Goal: Information Seeking & Learning: Learn about a topic

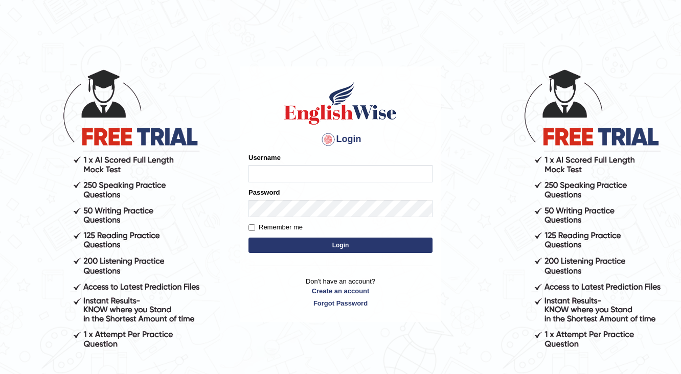
drag, startPoint x: 0, startPoint y: 0, endPoint x: 301, endPoint y: 170, distance: 346.0
click at [301, 170] on input "Username" at bounding box center [341, 173] width 184 height 17
click at [270, 175] on input "Username" at bounding box center [341, 173] width 184 height 17
click at [263, 173] on input "Username" at bounding box center [341, 173] width 184 height 17
click at [265, 172] on input "b" at bounding box center [341, 173] width 184 height 17
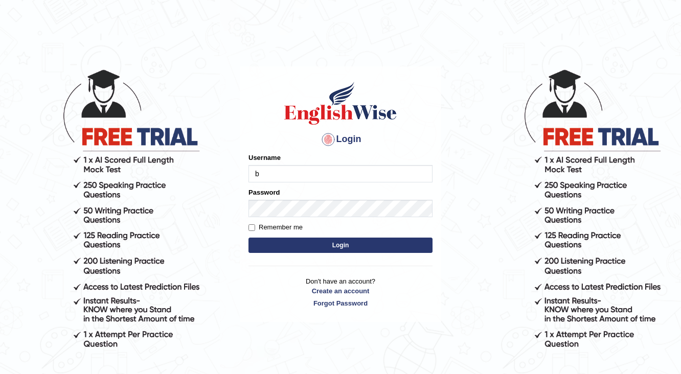
click at [258, 175] on input "b" at bounding box center [341, 173] width 184 height 17
click at [260, 174] on input "b" at bounding box center [341, 173] width 184 height 17
type input "b"
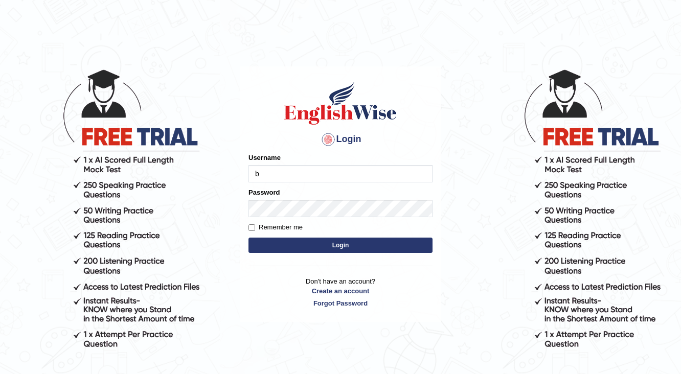
click at [268, 164] on div "Username b" at bounding box center [341, 168] width 184 height 30
click at [265, 169] on input "b" at bounding box center [341, 173] width 184 height 17
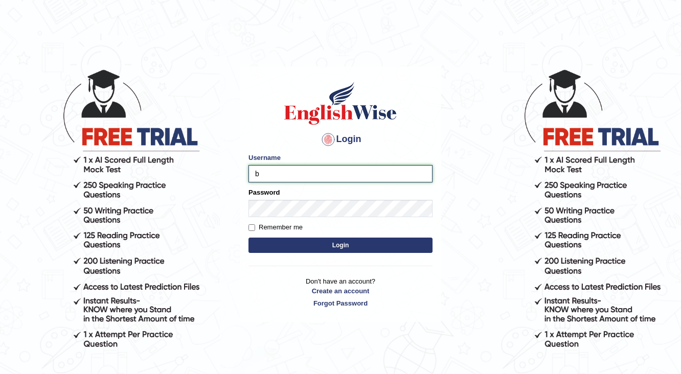
drag, startPoint x: 260, startPoint y: 168, endPoint x: 264, endPoint y: 172, distance: 5.4
click at [264, 172] on input "b" at bounding box center [341, 173] width 184 height 17
click at [267, 173] on input "b" at bounding box center [341, 173] width 184 height 17
drag, startPoint x: 265, startPoint y: 173, endPoint x: 223, endPoint y: 168, distance: 42.2
click at [254, 176] on input "b" at bounding box center [341, 173] width 184 height 17
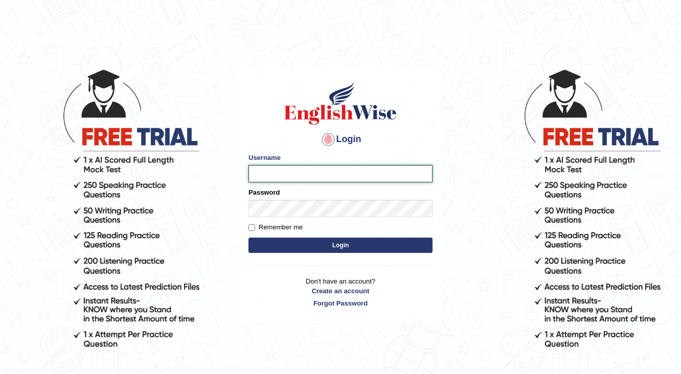
click at [266, 174] on input "Username" at bounding box center [341, 173] width 184 height 17
type input "Buene"
click at [256, 226] on label "Remember me" at bounding box center [276, 227] width 54 height 10
click at [255, 226] on input "Remember me" at bounding box center [252, 227] width 7 height 7
checkbox input "true"
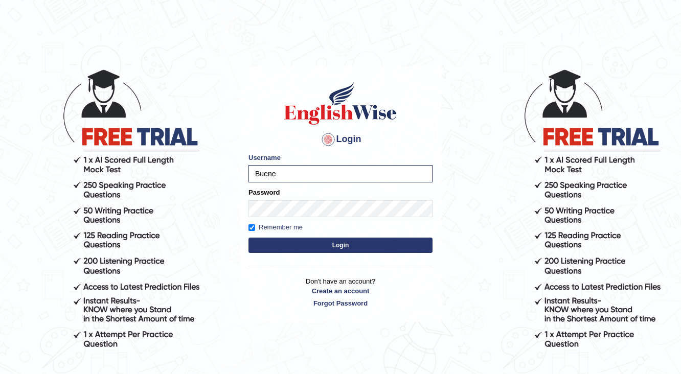
click at [357, 246] on button "Login" at bounding box center [341, 245] width 184 height 15
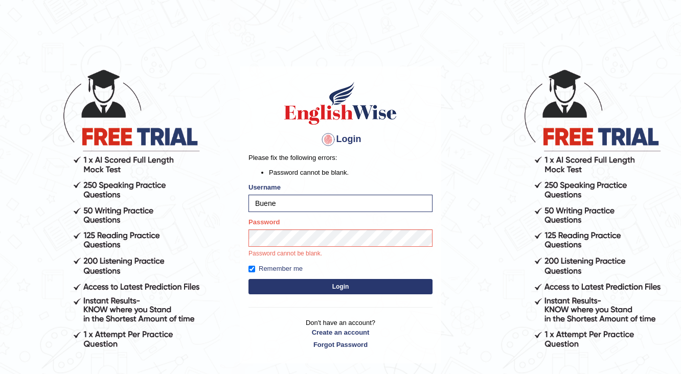
click at [355, 284] on button "Login" at bounding box center [341, 286] width 184 height 15
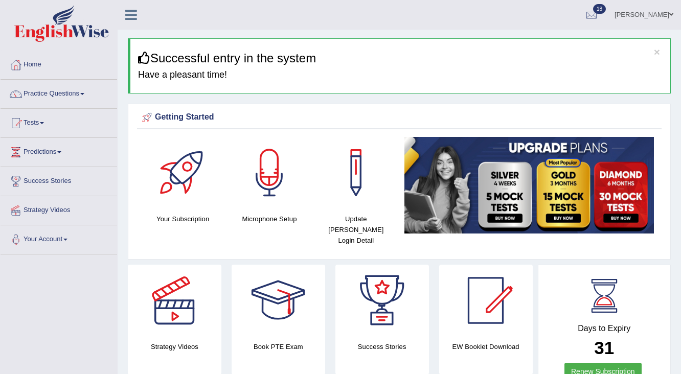
click at [90, 92] on link "Practice Questions" at bounding box center [59, 93] width 117 height 26
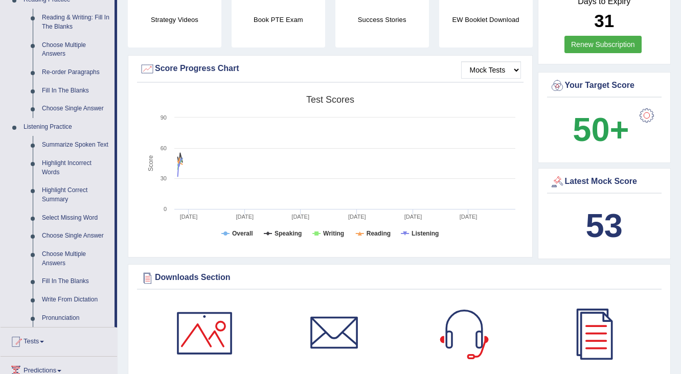
scroll to position [368, 0]
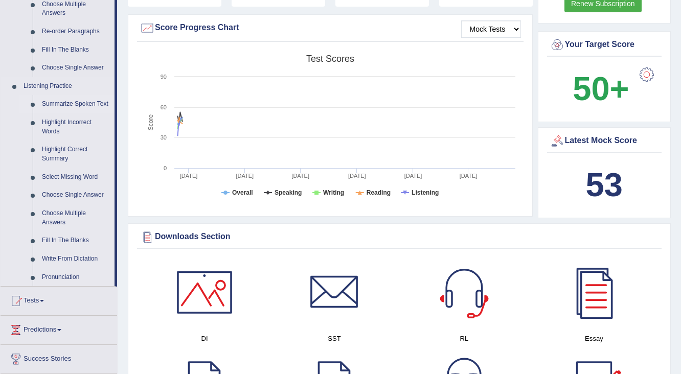
click at [62, 103] on link "Summarize Spoken Text" at bounding box center [75, 104] width 77 height 18
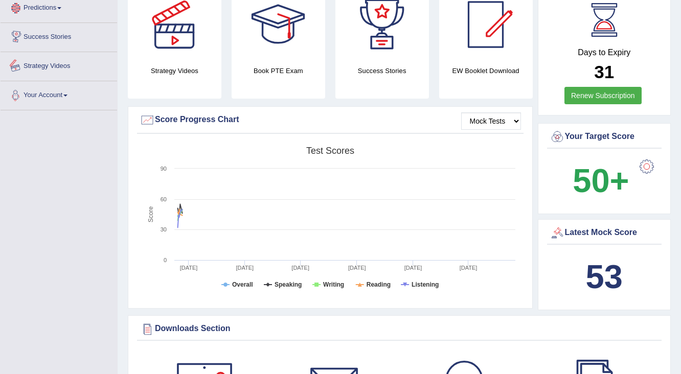
scroll to position [324, 0]
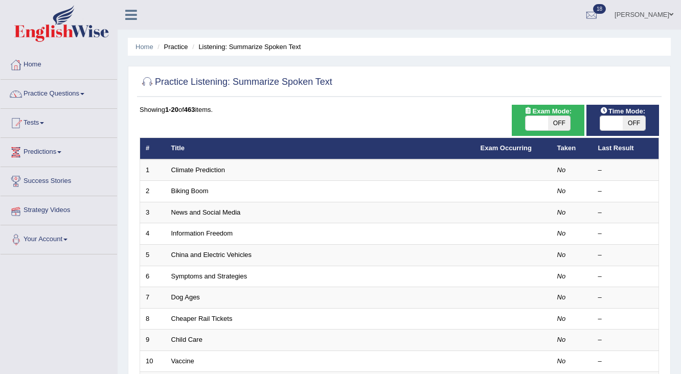
click at [558, 125] on span "OFF" at bounding box center [559, 123] width 23 height 14
checkbox input "true"
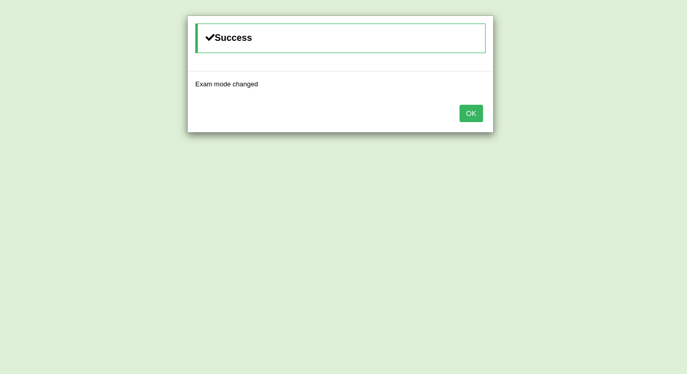
click at [477, 115] on button "OK" at bounding box center [472, 113] width 24 height 17
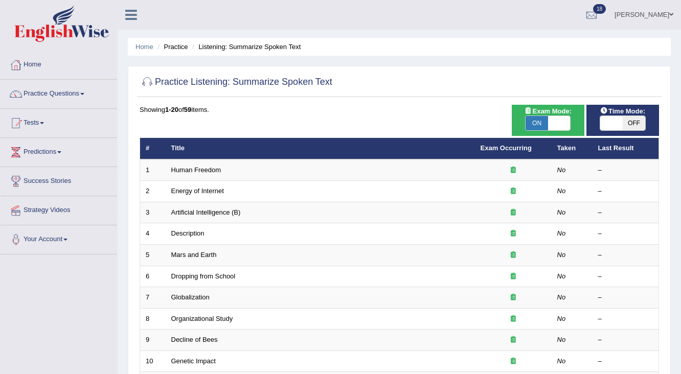
click at [629, 122] on span "OFF" at bounding box center [634, 123] width 23 height 14
checkbox input "true"
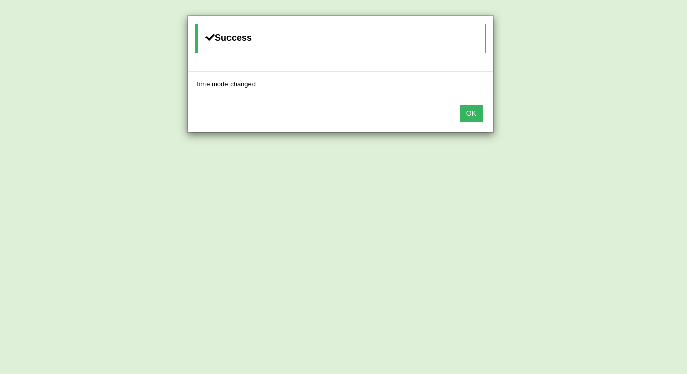
click at [468, 110] on button "OK" at bounding box center [472, 113] width 24 height 17
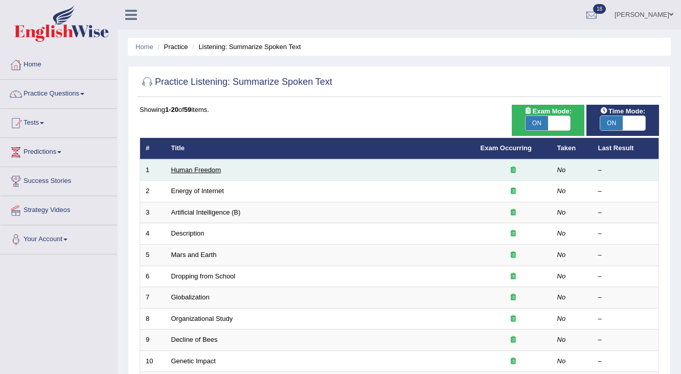
click at [194, 169] on link "Human Freedom" at bounding box center [196, 170] width 50 height 8
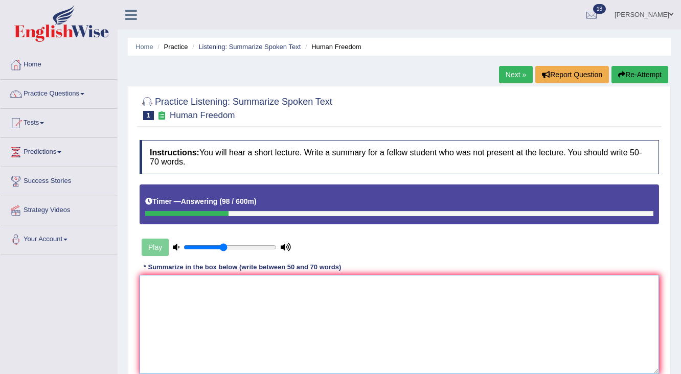
click at [156, 284] on textarea at bounding box center [400, 324] width 520 height 99
click at [155, 287] on textarea "Thr" at bounding box center [400, 324] width 520 height 99
click at [204, 286] on textarea "The espeaker prob" at bounding box center [400, 324] width 520 height 99
click at [211, 286] on textarea "The espeaker prob" at bounding box center [400, 324] width 520 height 99
click at [207, 286] on textarea "The espeaker prob" at bounding box center [400, 324] width 520 height 99
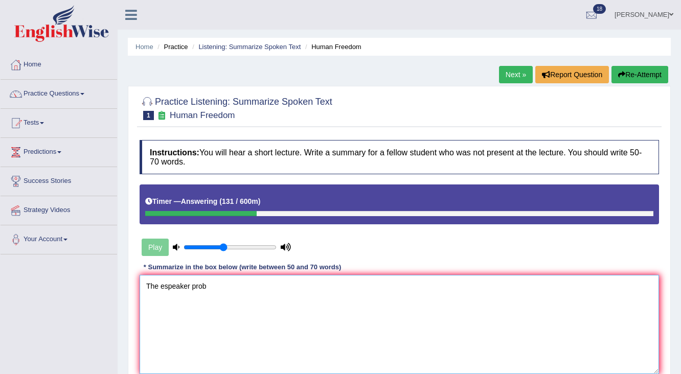
click at [208, 286] on textarea "The espeaker prob" at bounding box center [400, 324] width 520 height 99
click at [205, 285] on textarea "The espeaker prob" at bounding box center [400, 324] width 520 height 99
click at [203, 284] on textarea "The espeaker prob" at bounding box center [400, 324] width 520 height 99
click at [205, 284] on textarea "The espeaker prob" at bounding box center [400, 324] width 520 height 99
click at [362, 286] on textarea "The espeaker provided a comprehnsive overview of human freedon" at bounding box center [400, 324] width 520 height 99
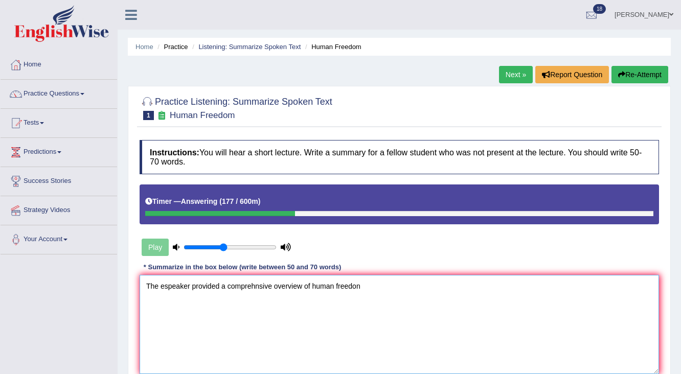
click at [358, 286] on textarea "The espeaker provided a comprehnsive overview of human freedon" at bounding box center [400, 324] width 520 height 99
drag, startPoint x: 356, startPoint y: 288, endPoint x: 351, endPoint y: 306, distance: 19.0
click at [351, 306] on textarea "The espeaker provided a comprehnsive overview of human freedon" at bounding box center [400, 324] width 520 height 99
click at [361, 286] on textarea "The espeaker provided a comprehnsive overview of human freedon" at bounding box center [400, 324] width 520 height 99
click at [357, 284] on textarea "The espeaker provided a comprehnsive overview of human freedon" at bounding box center [400, 324] width 520 height 99
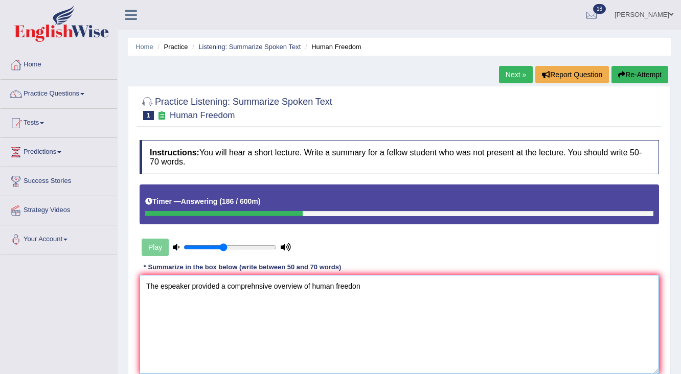
click at [357, 285] on textarea "The espeaker provided a comprehnsive overview of human freedon" at bounding box center [400, 324] width 520 height 99
click at [360, 285] on textarea "The espeaker provided a comprehnsive overview of human freedon" at bounding box center [400, 324] width 520 height 99
click at [480, 286] on textarea "The espeaker provided a comprehnsive overview of human freedon bussiness , higl…" at bounding box center [400, 324] width 520 height 99
click at [478, 286] on textarea "The espeaker provided a comprehnsive overview of human freedon bussiness , higl…" at bounding box center [400, 324] width 520 height 99
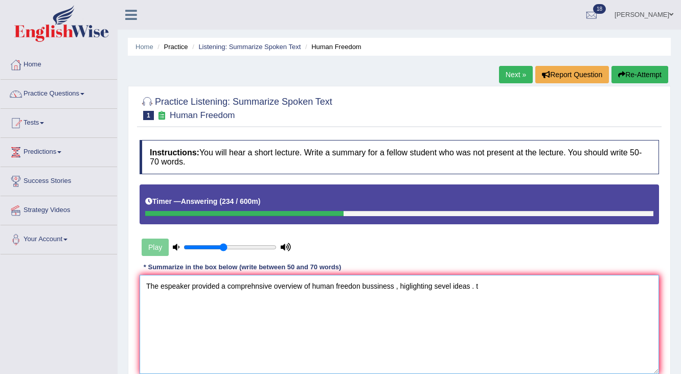
click at [486, 282] on textarea "The espeaker provided a comprehnsive overview of human freedon bussiness , higl…" at bounding box center [400, 324] width 520 height 99
click at [460, 282] on textarea "The espeaker provided a comprehnsive overview of human freedon bussiness , higl…" at bounding box center [400, 324] width 520 height 99
click at [485, 285] on textarea "The espeaker provided a comprehnsive overview of human freedon bussiness , higl…" at bounding box center [400, 324] width 520 height 99
click at [480, 288] on textarea "The espeaker provided a comprehnsive overview of human freedon bussiness , higl…" at bounding box center [400, 324] width 520 height 99
click at [481, 285] on textarea "The espeaker provided a comprehnsive overview of human freedon bussiness , higl…" at bounding box center [400, 324] width 520 height 99
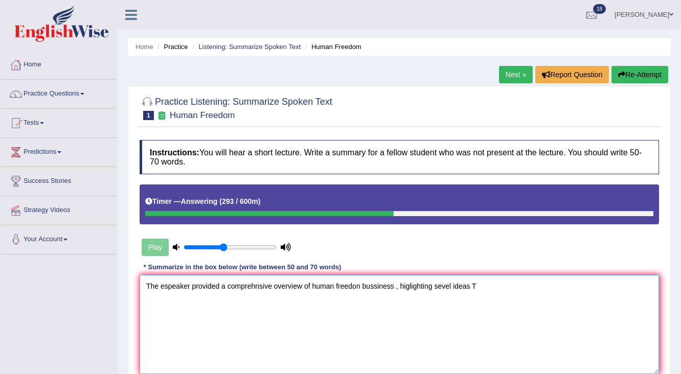
click at [358, 284] on textarea "The espeaker provided a comprehnsive overview of human freedon bussiness , higl…" at bounding box center [400, 324] width 520 height 99
type textarea "The espeaker provided a comprehnsive overview of human freedo bussiness , higli…"
click at [514, 74] on link "Next »" at bounding box center [516, 74] width 34 height 17
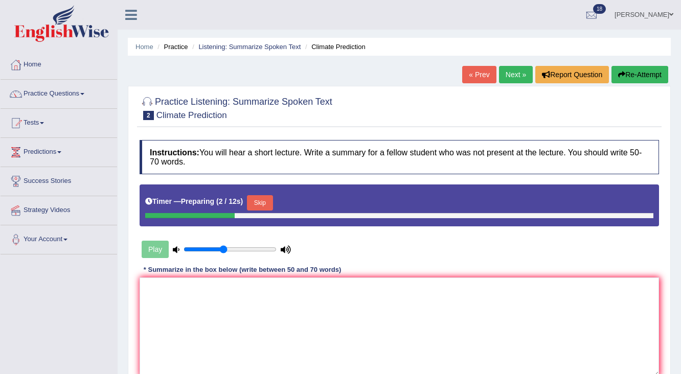
click at [263, 200] on button "Skip" at bounding box center [260, 202] width 26 height 15
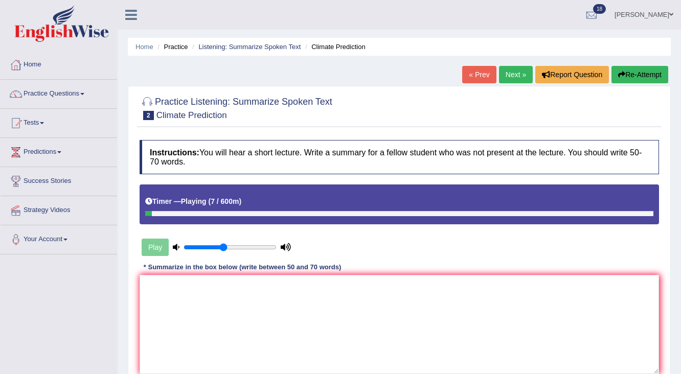
click at [649, 78] on button "Re-Attempt" at bounding box center [640, 74] width 57 height 17
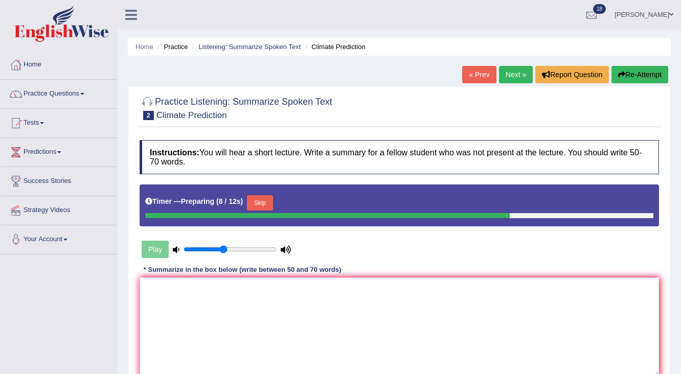
click at [257, 203] on button "Skip" at bounding box center [260, 202] width 26 height 15
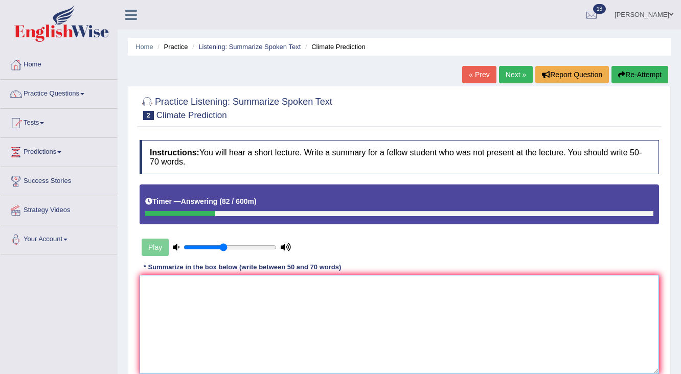
click at [155, 289] on textarea at bounding box center [400, 324] width 520 height 99
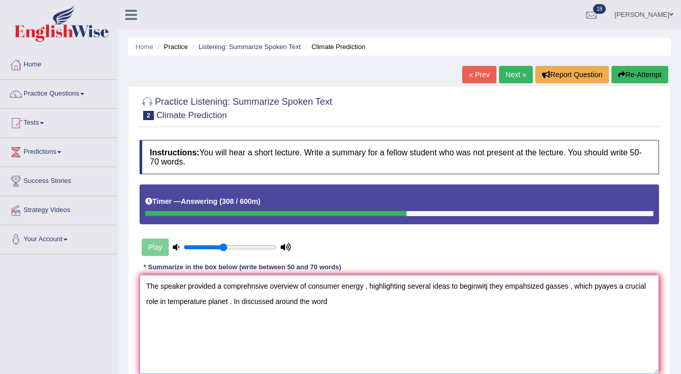
click at [273, 299] on textarea "The speaker provided a comprehnsive overview of consumer energy , highlighting …" at bounding box center [400, 324] width 520 height 99
click at [381, 296] on textarea "The speaker provided a comprehnsive overview of consumer energy , highlighting …" at bounding box center [400, 324] width 520 height 99
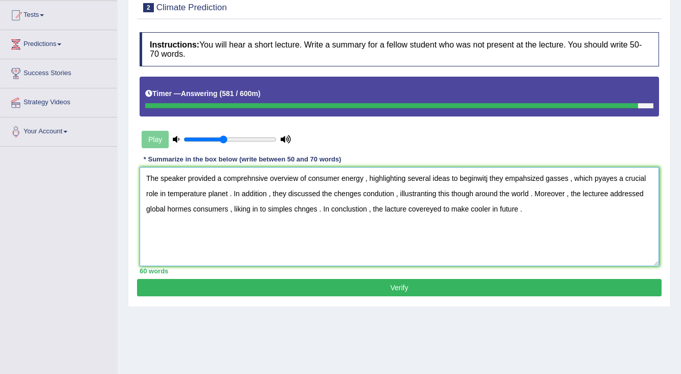
scroll to position [82, 0]
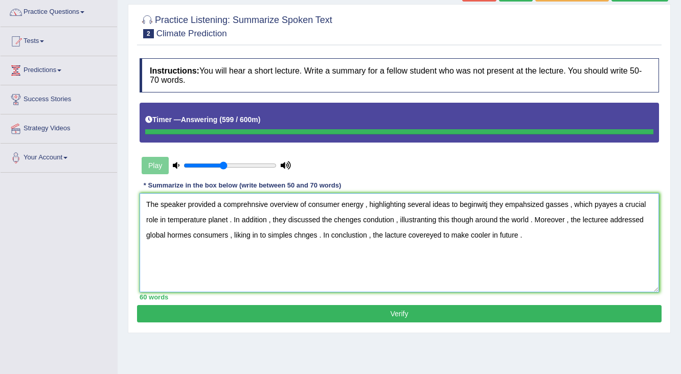
type textarea "The speaker provided a comprehnsive overview of consumer energy , highlighting …"
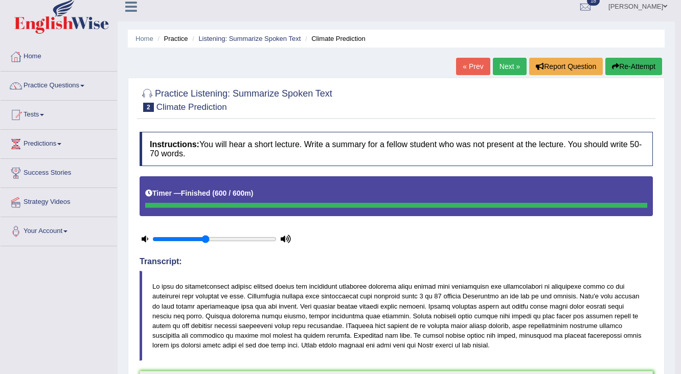
scroll to position [8, 0]
click at [513, 70] on link "Next »" at bounding box center [510, 66] width 34 height 17
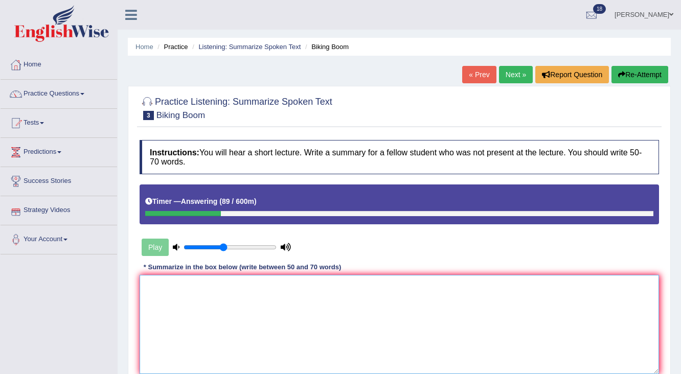
click at [153, 289] on textarea at bounding box center [400, 324] width 520 height 99
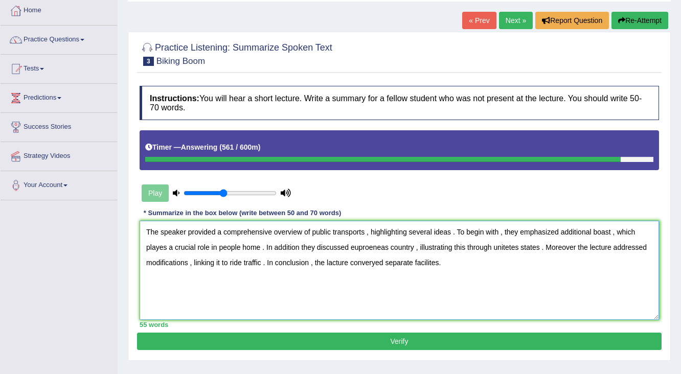
scroll to position [82, 0]
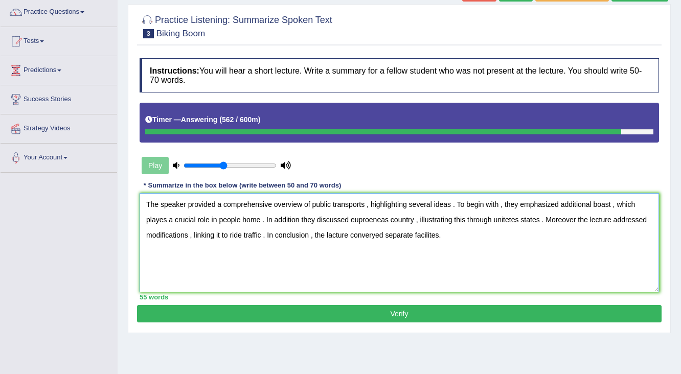
type textarea "The speaker provided a comprehensive overview of public transports , highlighti…"
click at [407, 313] on button "Verify" at bounding box center [399, 313] width 525 height 17
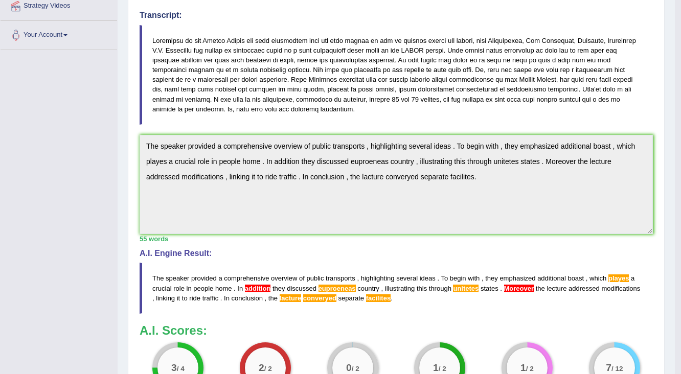
scroll to position [245, 0]
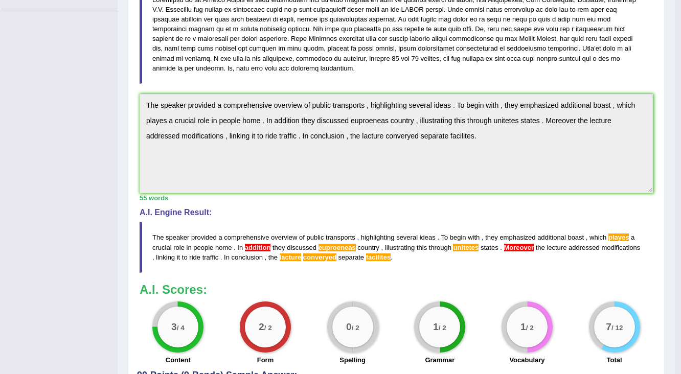
click at [518, 248] on span "Moreover" at bounding box center [519, 248] width 30 height 8
click at [518, 241] on blockquote "The speaker provided a comprehensive overview of public transports , highlighti…" at bounding box center [396, 247] width 513 height 51
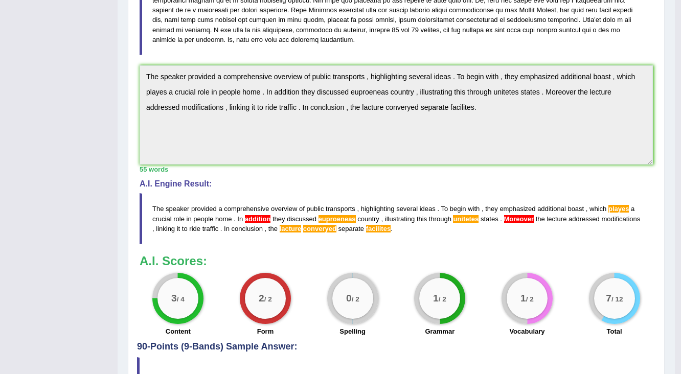
scroll to position [264, 0]
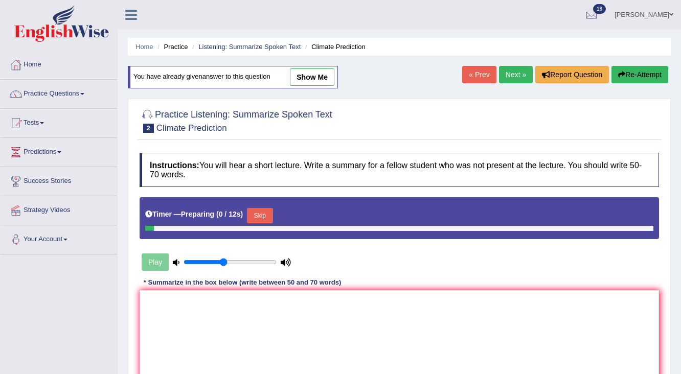
scroll to position [8, 0]
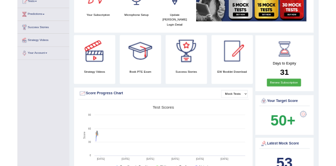
scroll to position [106, 0]
